Goal: Transaction & Acquisition: Purchase product/service

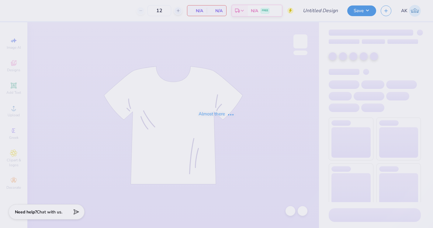
type input "dsig x piphi homecoming"
type input "175"
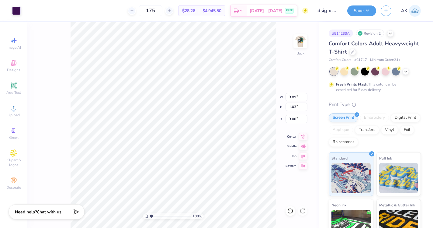
type input "2.49"
type input "3.64"
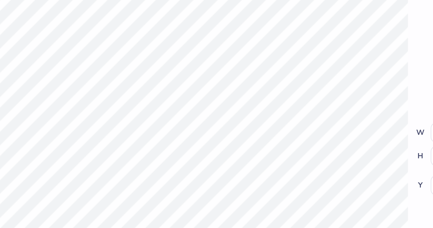
type input "1.69"
type input "1.70"
type input "2.36"
type input "6.59"
type input "0.92"
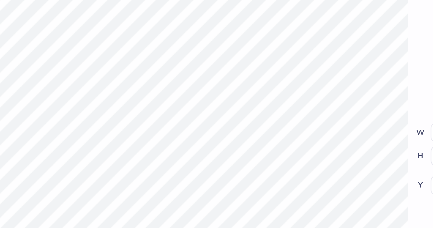
type input "3.00"
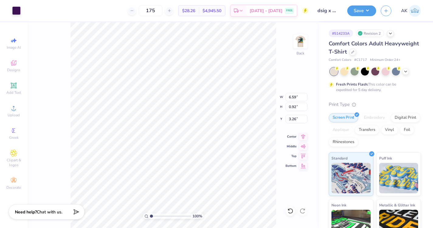
type input "3.00"
click at [299, 46] on img at bounding box center [300, 41] width 24 height 24
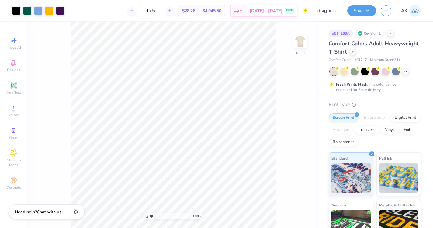
click at [299, 46] on img at bounding box center [300, 41] width 12 height 12
click at [300, 40] on img at bounding box center [300, 41] width 24 height 24
click at [407, 71] on icon at bounding box center [405, 70] width 5 height 5
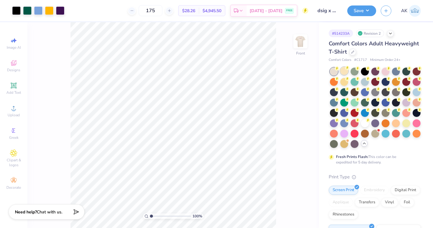
click at [343, 71] on div at bounding box center [344, 71] width 8 height 8
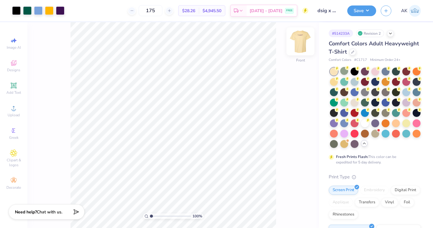
click at [301, 44] on img at bounding box center [300, 41] width 24 height 24
click at [300, 45] on img at bounding box center [300, 41] width 12 height 12
click at [64, 210] on div "Need help? Chat with us." at bounding box center [47, 210] width 76 height 15
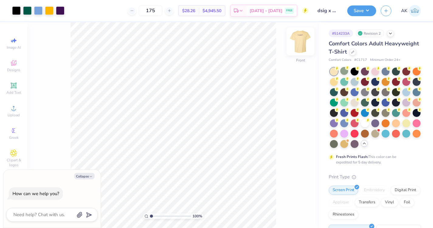
click at [301, 40] on img at bounding box center [300, 41] width 24 height 24
click at [301, 40] on img at bounding box center [300, 41] width 12 height 12
click at [301, 46] on img at bounding box center [300, 41] width 24 height 24
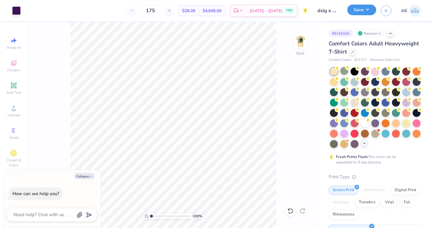
click at [364, 12] on button "Save" at bounding box center [361, 10] width 29 height 11
type textarea "x"
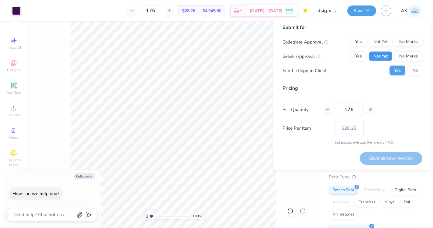
click at [389, 52] on button "Not Yet" at bounding box center [380, 56] width 23 height 10
click at [386, 35] on div "Submit for Collegiate Approval Yes Not Yet No Marks Greek Approval Yes Not Yet …" at bounding box center [353, 52] width 140 height 56
click at [386, 38] on button "Not Yet" at bounding box center [380, 42] width 23 height 10
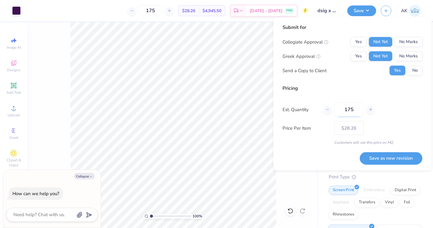
click at [356, 110] on input "175" at bounding box center [349, 110] width 30 height 14
click at [377, 123] on div "Price Per Item $28.26" at bounding box center [353, 128] width 140 height 14
click at [387, 157] on button "Save as new revision" at bounding box center [391, 158] width 63 height 12
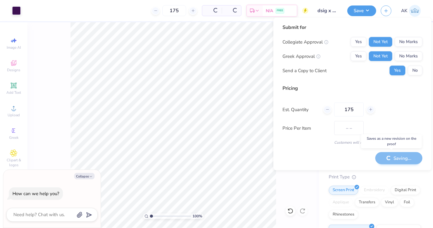
type input "$28.26"
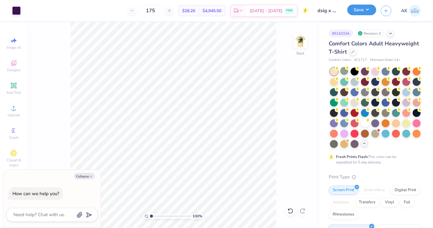
click at [368, 13] on button "Save" at bounding box center [361, 10] width 29 height 11
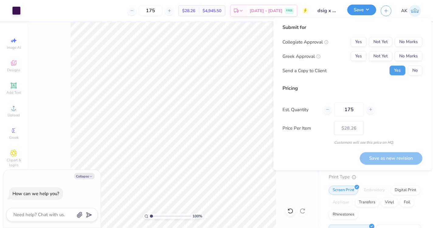
type textarea "x"
click at [383, 55] on button "Not Yet" at bounding box center [380, 56] width 23 height 10
click at [383, 37] on button "Not Yet" at bounding box center [380, 42] width 23 height 10
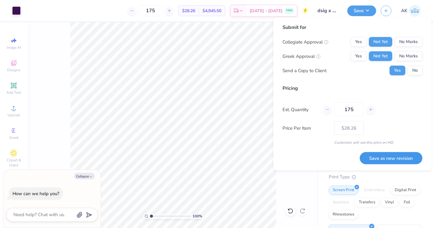
click at [390, 155] on button "Save as new revision" at bounding box center [391, 158] width 63 height 12
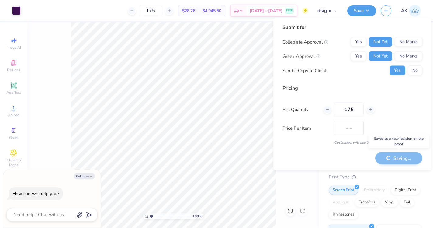
type input "$28.26"
type textarea "x"
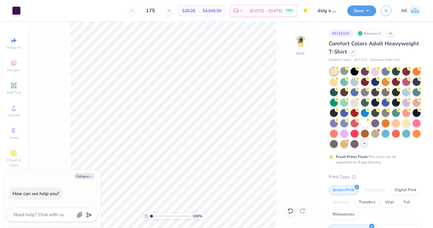
click at [418, 12] on img at bounding box center [415, 11] width 12 height 12
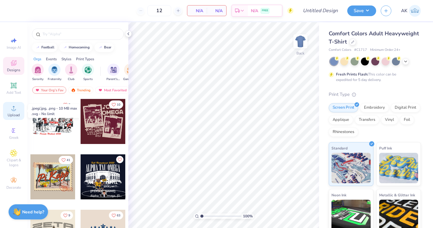
click at [16, 106] on icon at bounding box center [13, 107] width 7 height 7
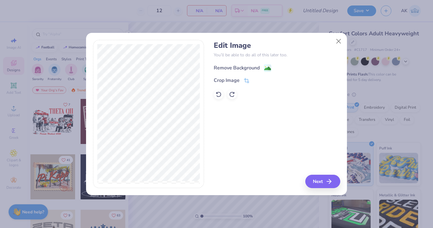
click at [238, 69] on div "Remove Background" at bounding box center [237, 67] width 46 height 7
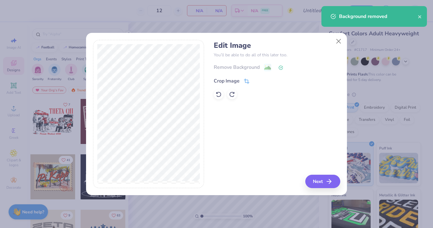
click at [240, 82] on div "Crop Image" at bounding box center [232, 80] width 36 height 7
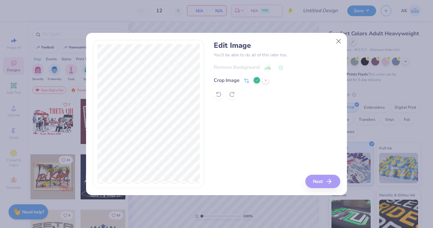
click at [264, 81] on icon at bounding box center [266, 80] width 4 height 4
click at [342, 42] on button "Close" at bounding box center [339, 42] width 12 height 12
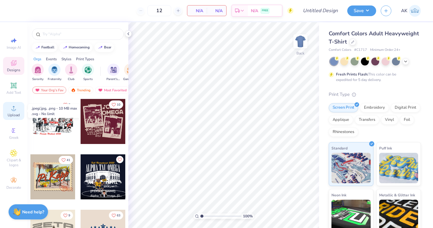
click at [9, 108] on div "Upload" at bounding box center [13, 111] width 21 height 18
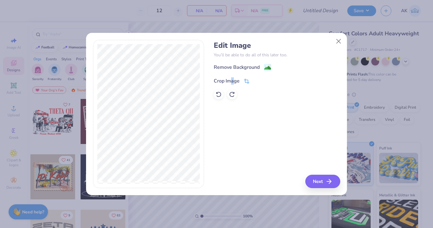
click at [233, 78] on div "Crop Image" at bounding box center [227, 80] width 26 height 7
click at [258, 78] on icon at bounding box center [257, 80] width 4 height 4
click at [257, 70] on div "Remove Background" at bounding box center [237, 67] width 46 height 7
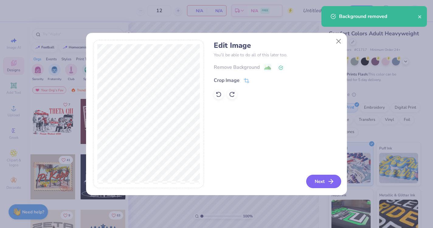
click at [323, 179] on button "Next" at bounding box center [323, 181] width 35 height 13
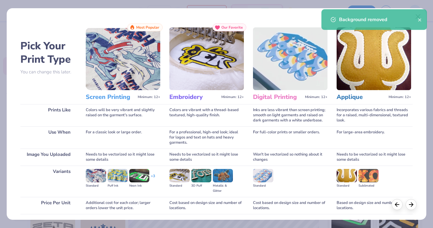
scroll to position [45, 0]
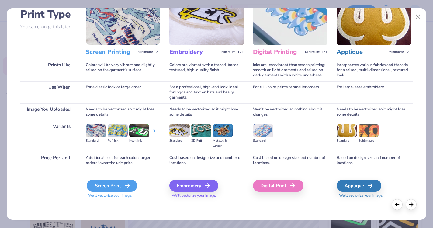
click at [121, 185] on div "Screen Print" at bounding box center [112, 185] width 50 height 12
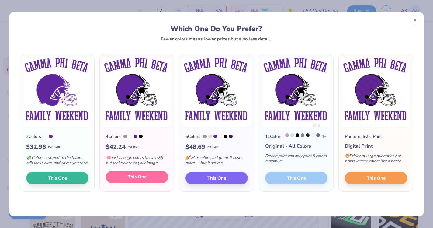
click at [150, 182] on button "This One" at bounding box center [137, 177] width 62 height 13
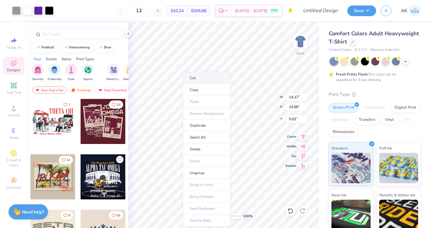
click at [196, 80] on li "Cut" at bounding box center [207, 78] width 48 height 12
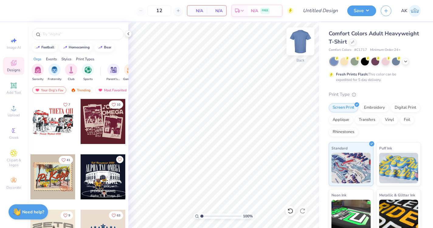
click at [300, 45] on img at bounding box center [300, 41] width 24 height 24
